Goal: Task Accomplishment & Management: Use online tool/utility

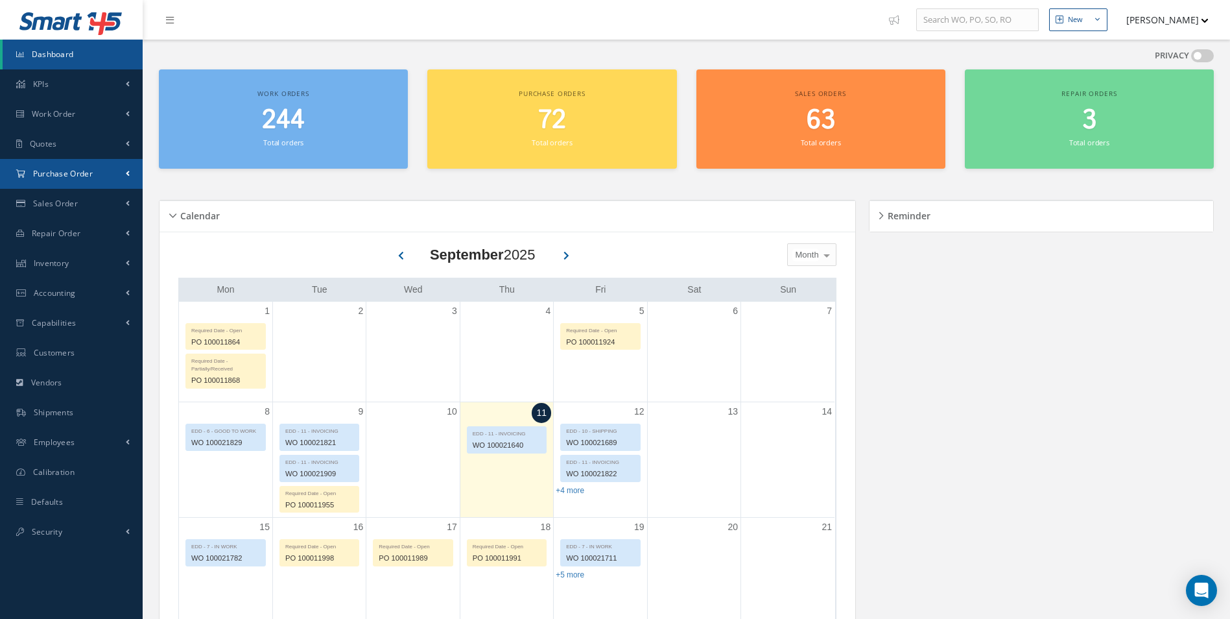
click at [58, 178] on span "Purchase Order" at bounding box center [63, 173] width 60 height 11
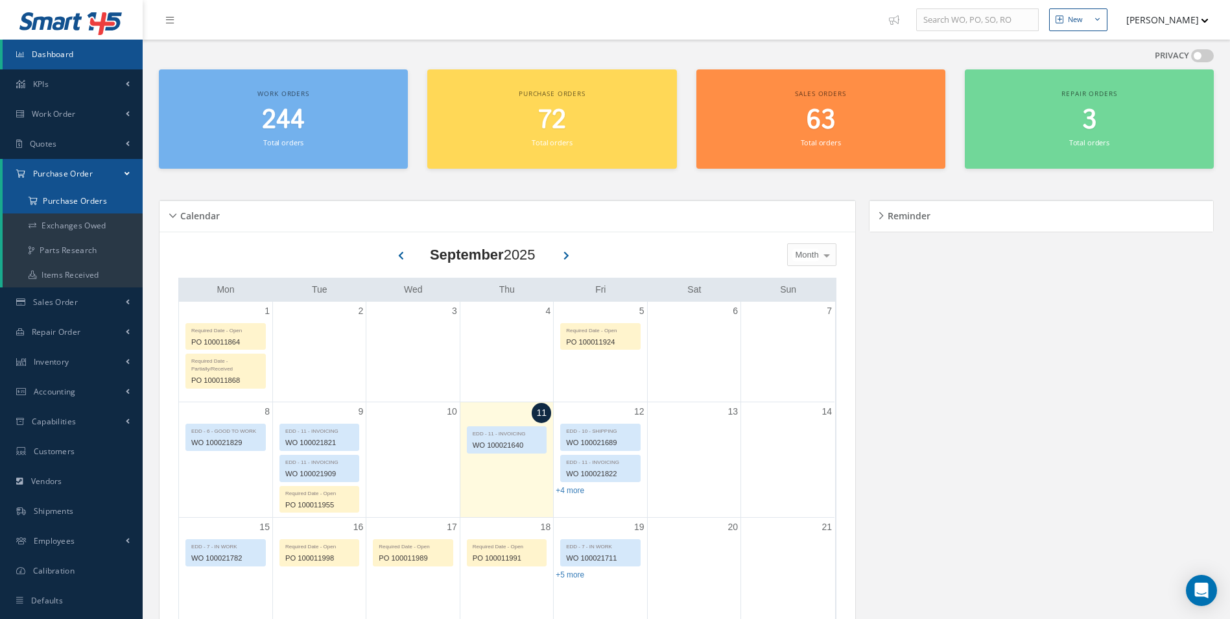
click at [62, 198] on a=1&status_id=2&status_id=3&status_id=5&collapsedFilters"] "Purchase Orders" at bounding box center [73, 201] width 140 height 25
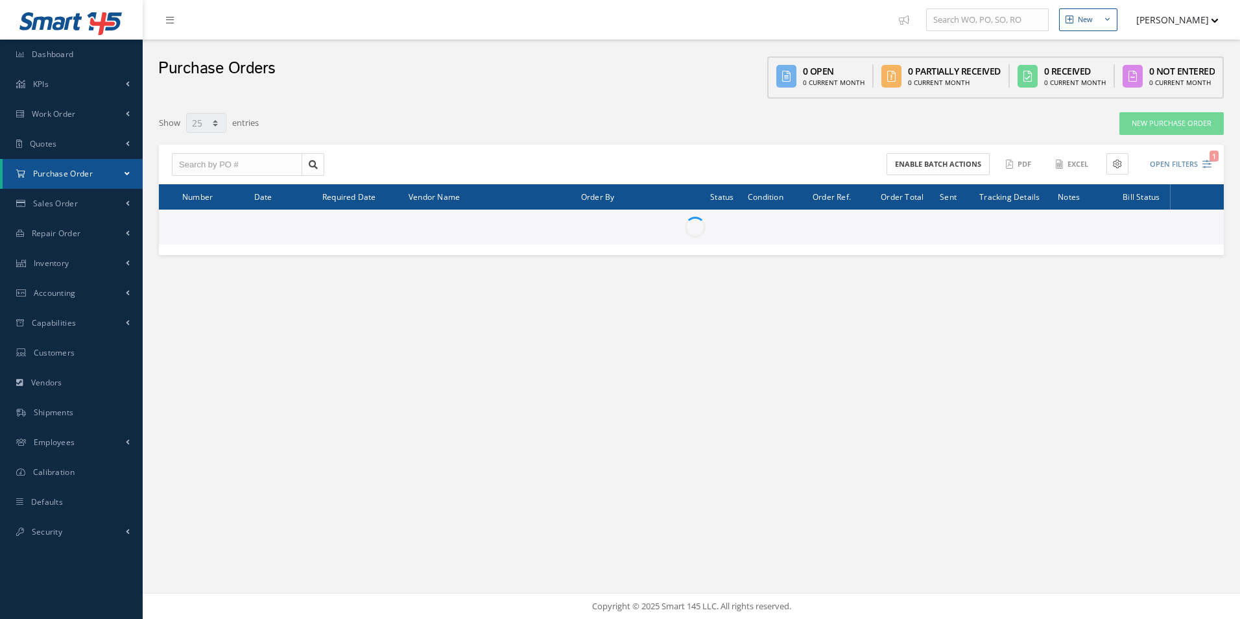
select select "25"
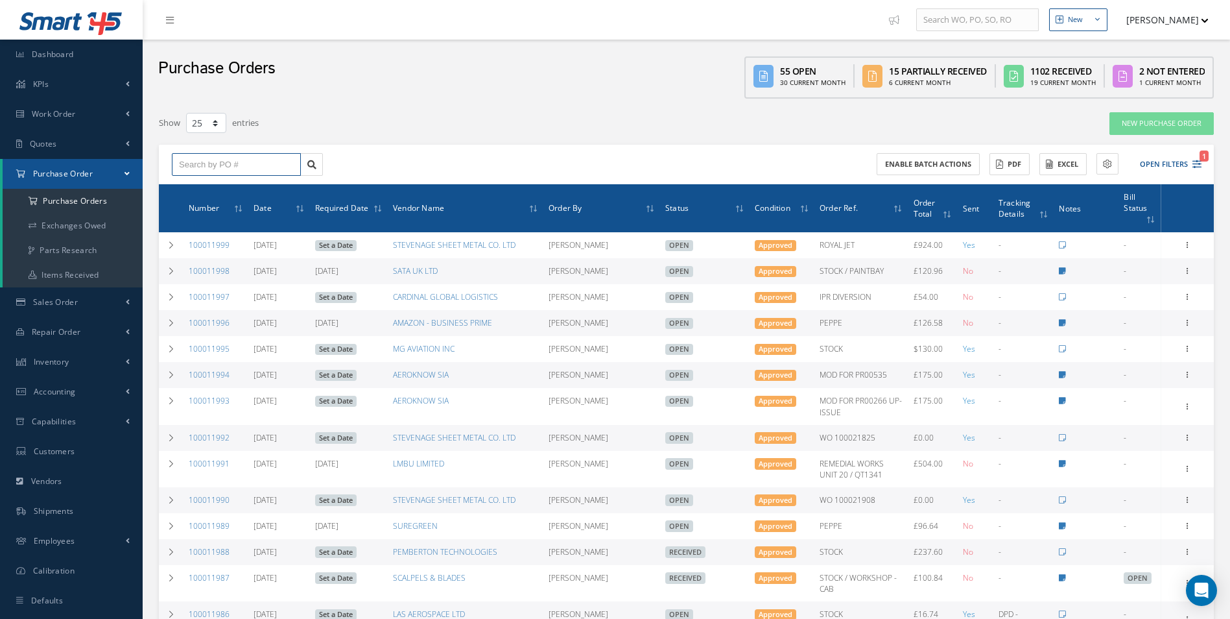
click at [241, 165] on input "text" at bounding box center [236, 164] width 129 height 23
type input "100011725"
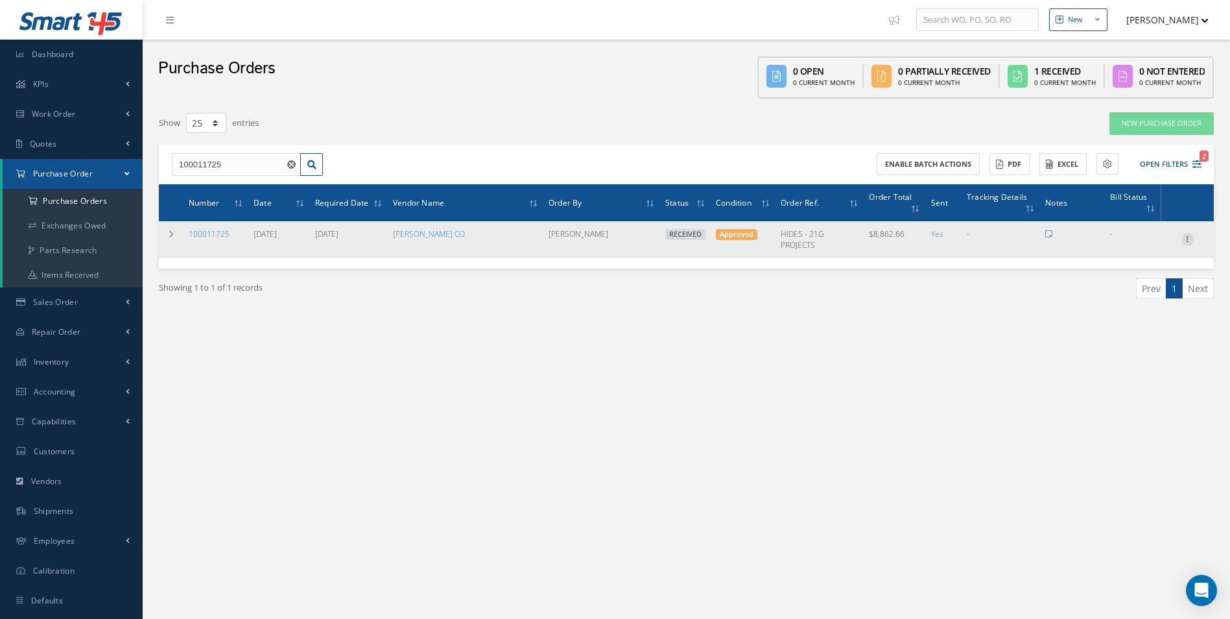
click at [1190, 239] on icon at bounding box center [1188, 238] width 13 height 10
click at [1142, 294] on link "Create Bill" at bounding box center [1128, 298] width 102 height 17
type input "0.00"
type input "902.66"
type input "0.00"
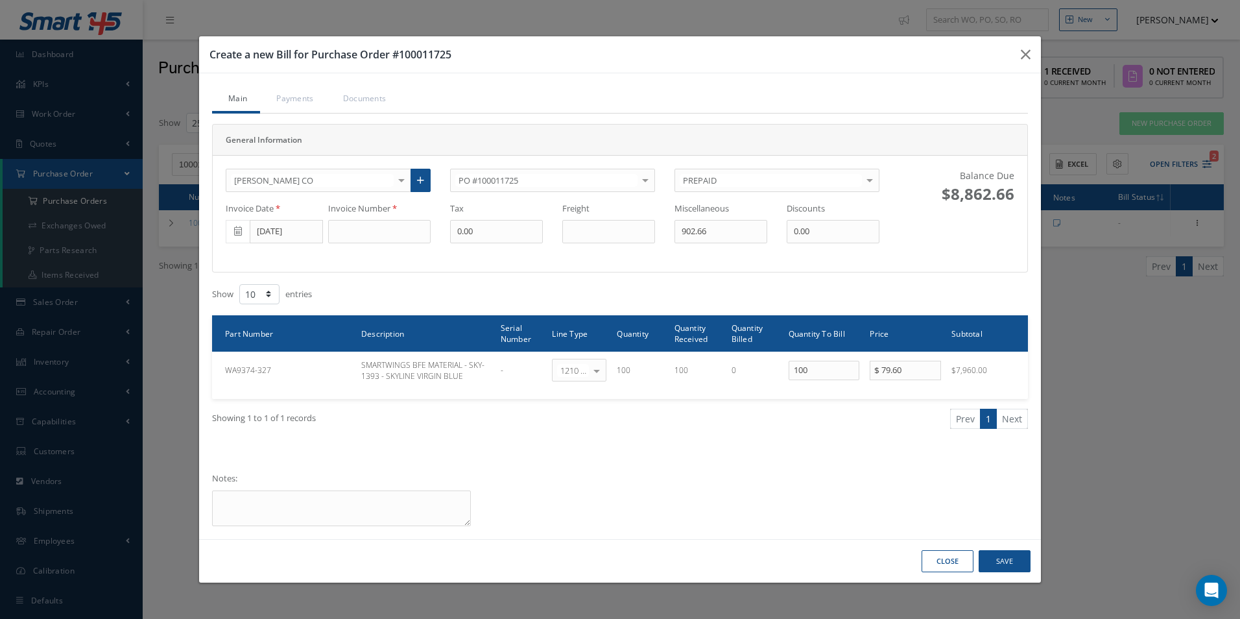
click at [239, 222] on span at bounding box center [238, 231] width 24 height 23
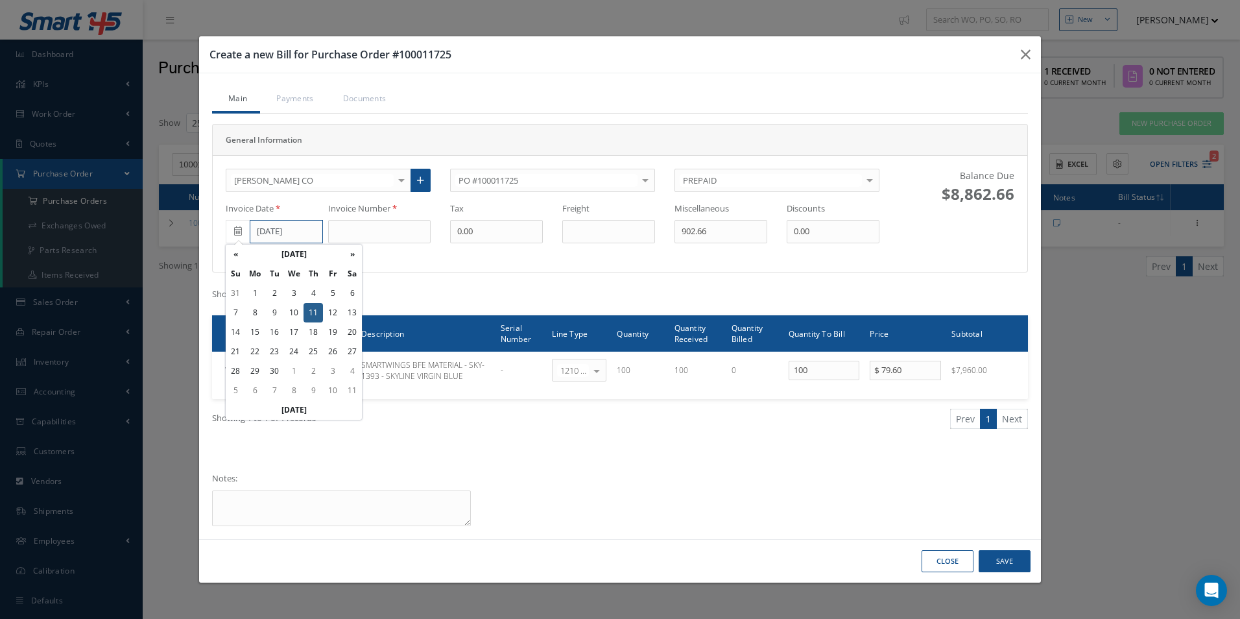
click at [270, 236] on input "09/11/2025" at bounding box center [286, 231] width 73 height 23
click at [235, 252] on th "«" at bounding box center [235, 253] width 19 height 19
click at [275, 315] on td "5" at bounding box center [274, 312] width 19 height 19
type input "08/05/2025"
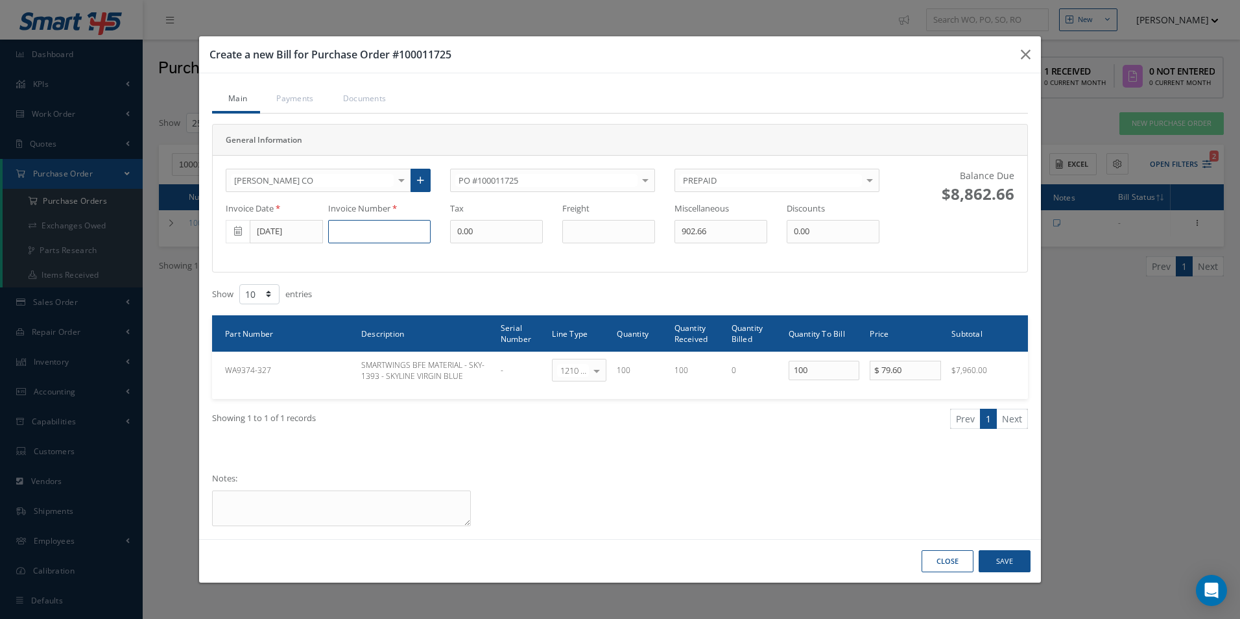
click at [366, 232] on input at bounding box center [379, 231] width 102 height 23
type input "27631"
click at [1012, 564] on button "Save" at bounding box center [1005, 561] width 52 height 23
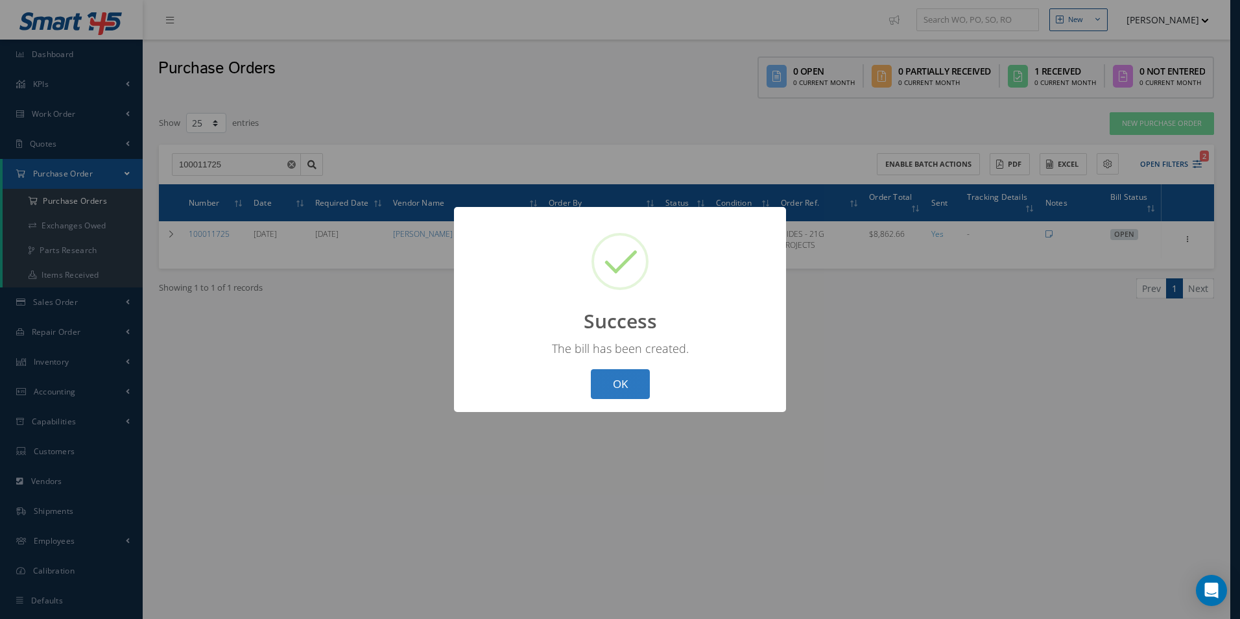
click at [628, 385] on button "OK" at bounding box center [620, 384] width 59 height 30
